Goal: Transaction & Acquisition: Book appointment/travel/reservation

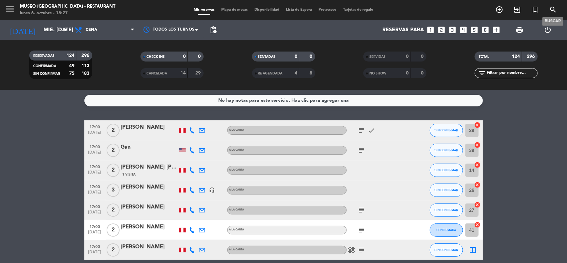
click at [444, 34] on icon "looks_two" at bounding box center [441, 30] width 9 height 9
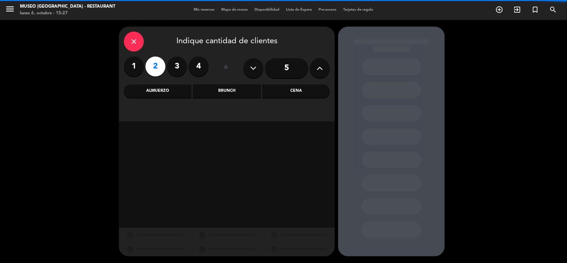
click at [159, 88] on div "Almuerzo" at bounding box center [157, 90] width 67 height 13
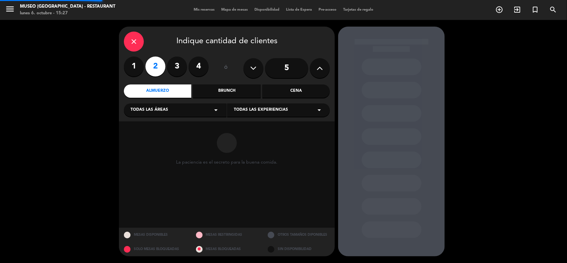
click at [152, 106] on div "Todas las áreas arrow_drop_down" at bounding box center [175, 109] width 103 height 13
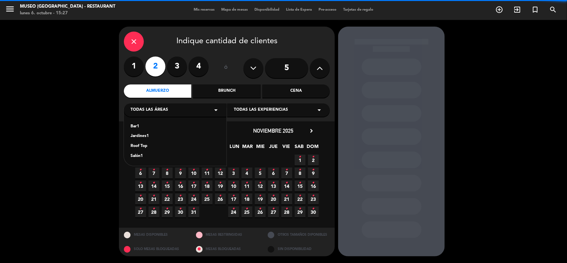
click at [139, 135] on div "Jardines1" at bounding box center [174, 136] width 89 height 7
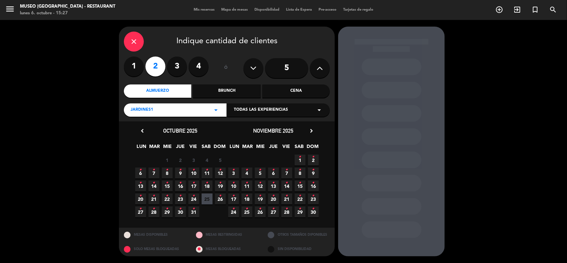
click at [143, 170] on span "6 •" at bounding box center [140, 172] width 11 height 11
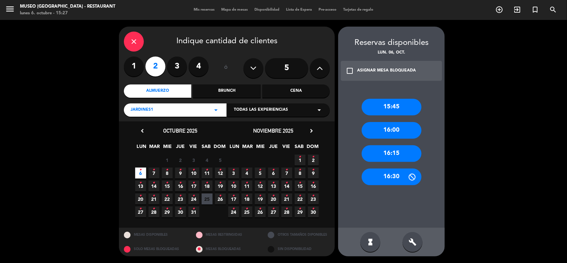
click at [391, 129] on div "16:00" at bounding box center [391, 130] width 60 height 17
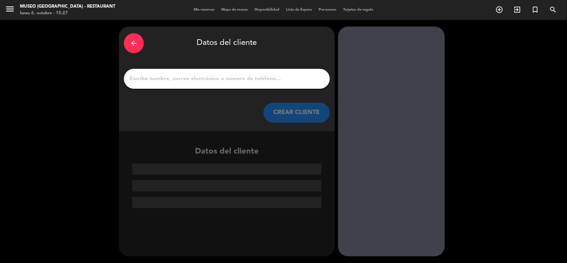
click at [257, 83] on div at bounding box center [227, 79] width 206 height 20
click at [256, 79] on input "1" at bounding box center [227, 78] width 196 height 9
click at [256, 78] on input "1" at bounding box center [227, 78] width 196 height 9
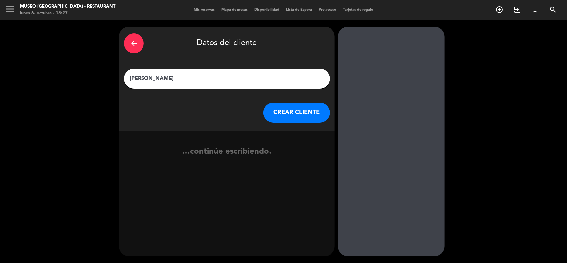
type input "[PERSON_NAME]"
click at [301, 107] on button "CREAR CLIENTE" at bounding box center [296, 113] width 66 height 20
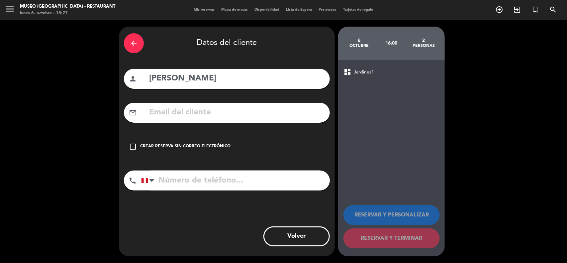
click at [218, 107] on input "text" at bounding box center [236, 113] width 176 height 14
click at [209, 112] on input "text" at bounding box center [236, 113] width 176 height 14
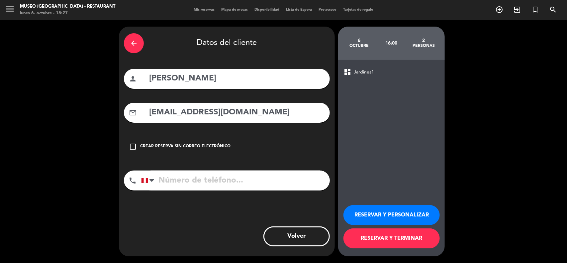
type input "[EMAIL_ADDRESS][DOMAIN_NAME]"
click at [198, 181] on input "tel" at bounding box center [235, 180] width 189 height 20
type input "994068079"
click at [388, 217] on button "RESERVAR Y PERSONALIZAR" at bounding box center [391, 215] width 96 height 20
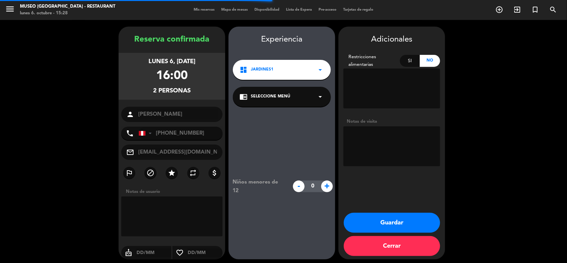
scroll to position [3, 0]
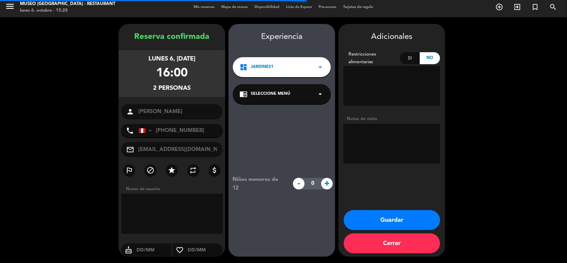
click at [283, 91] on span "Seleccione Menú" at bounding box center [270, 94] width 39 height 7
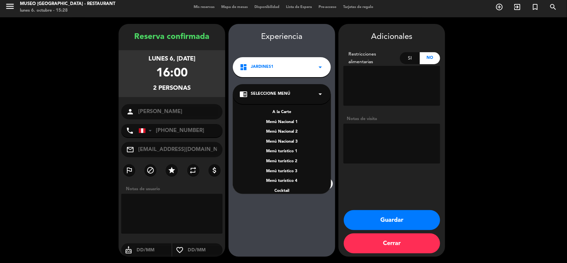
click at [284, 110] on div "A la Carte" at bounding box center [281, 112] width 85 height 7
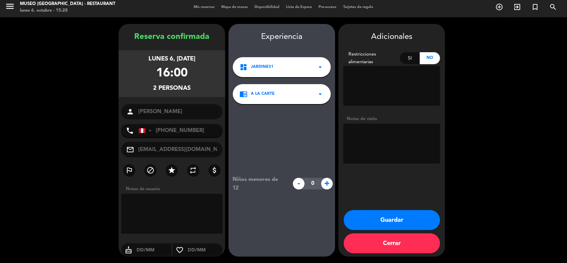
click at [359, 143] on textarea at bounding box center [391, 143] width 97 height 40
